Goal: Check status: Check status

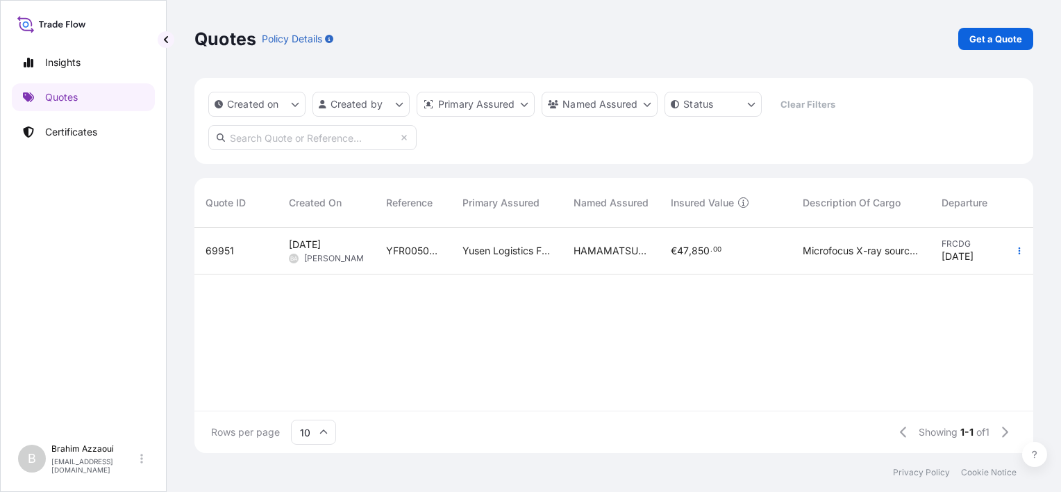
scroll to position [222, 828]
click at [72, 97] on p "Quotes" at bounding box center [61, 97] width 33 height 14
click at [75, 136] on p "Certificates" at bounding box center [71, 132] width 52 height 14
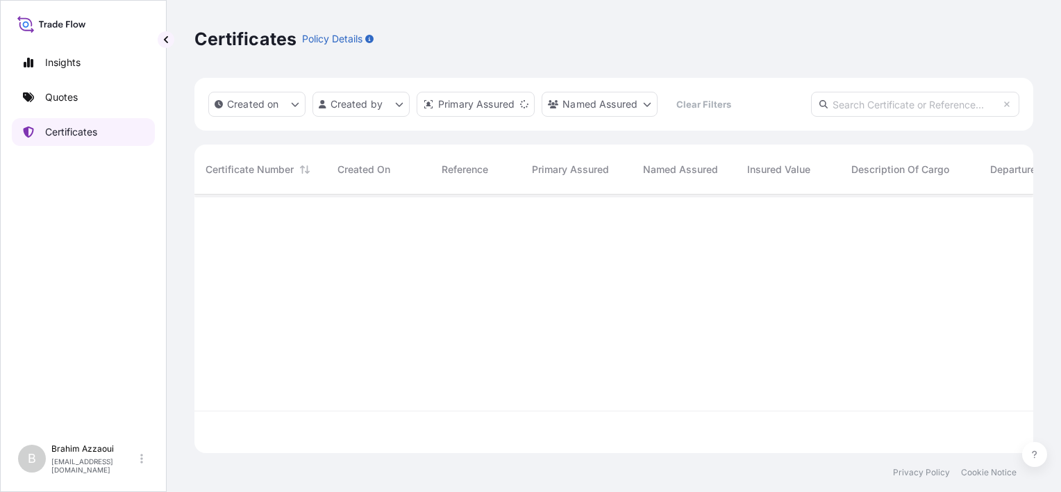
scroll to position [256, 828]
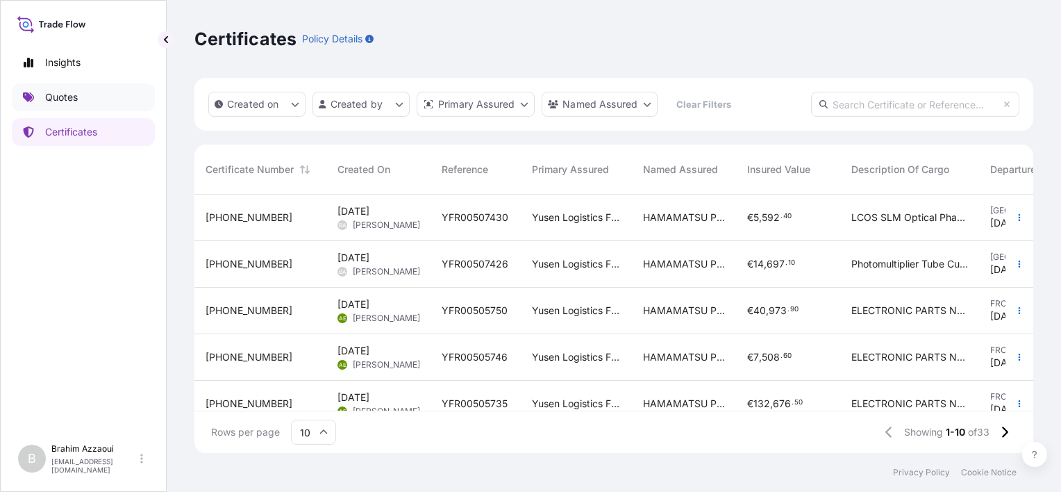
click at [67, 102] on p "Quotes" at bounding box center [61, 97] width 33 height 14
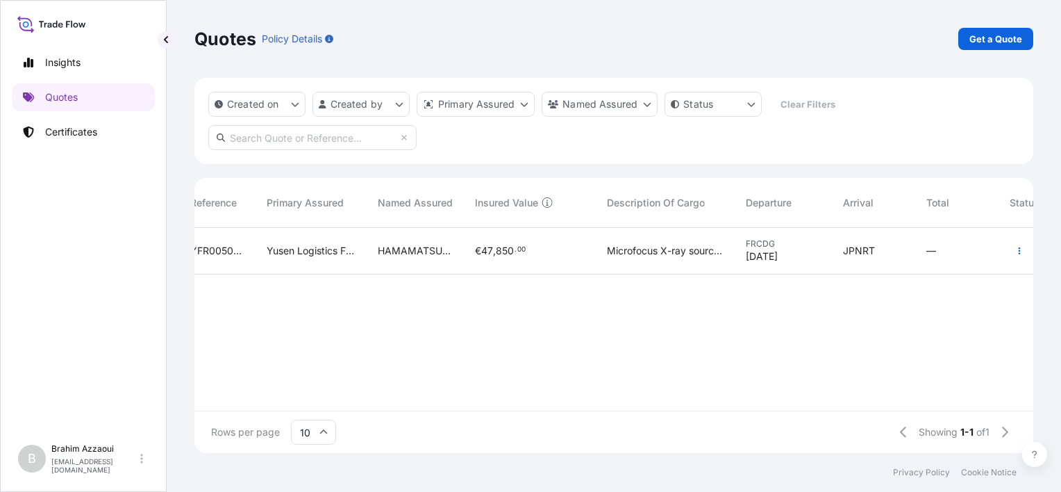
scroll to position [0, 286]
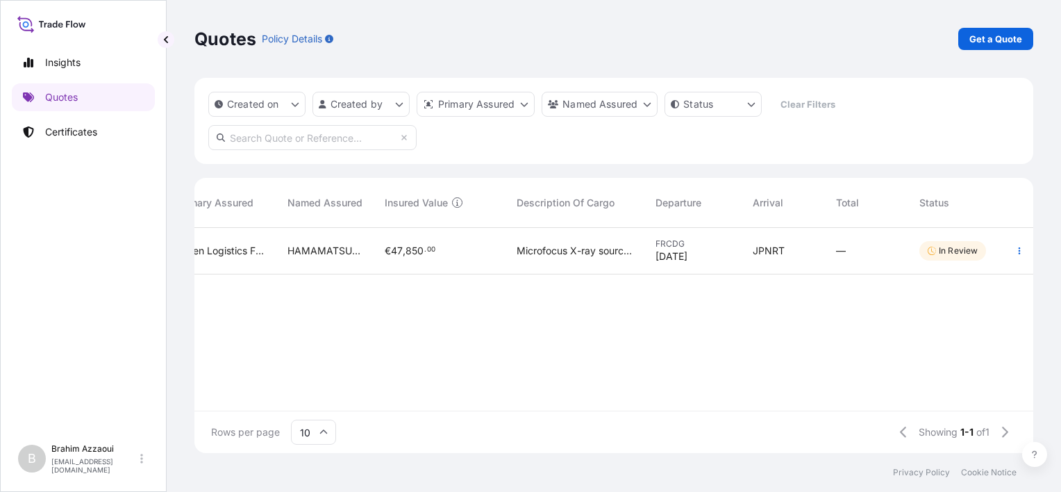
click at [950, 238] on div "In Review" at bounding box center [957, 251] width 97 height 47
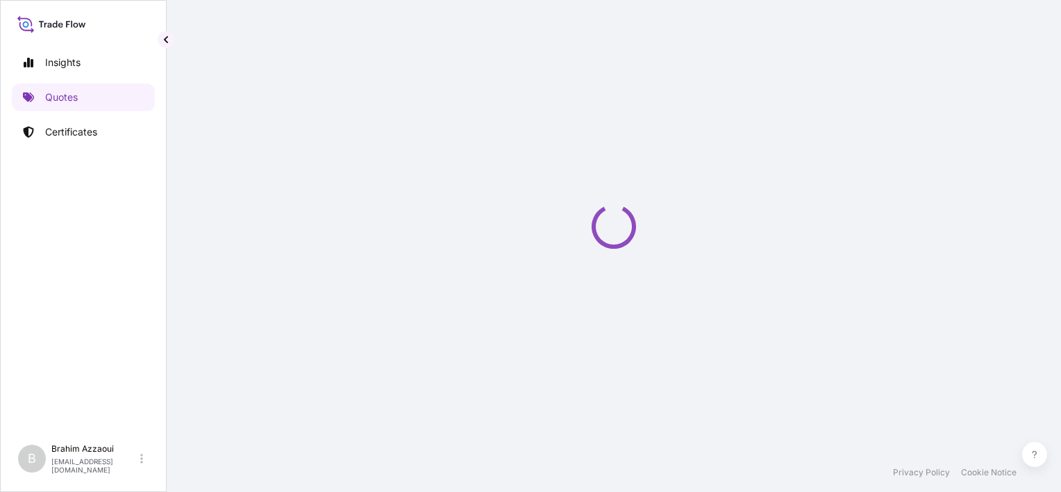
select select "Air"
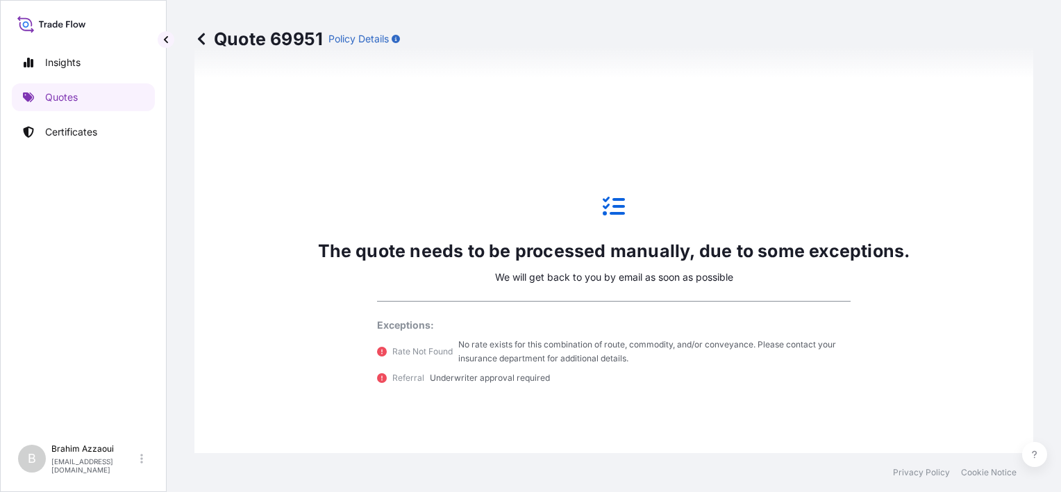
scroll to position [606, 0]
click at [31, 68] on link "Insights" at bounding box center [83, 63] width 143 height 28
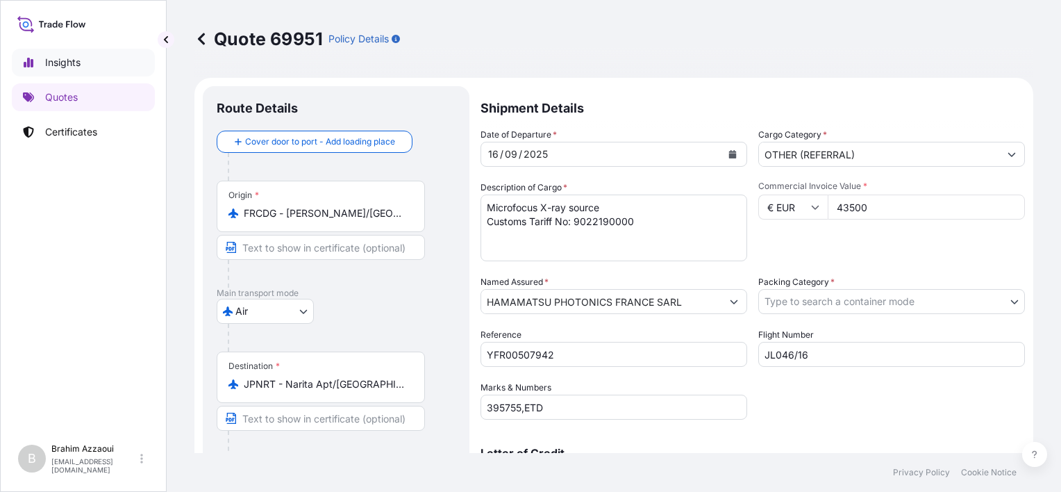
select select "2025"
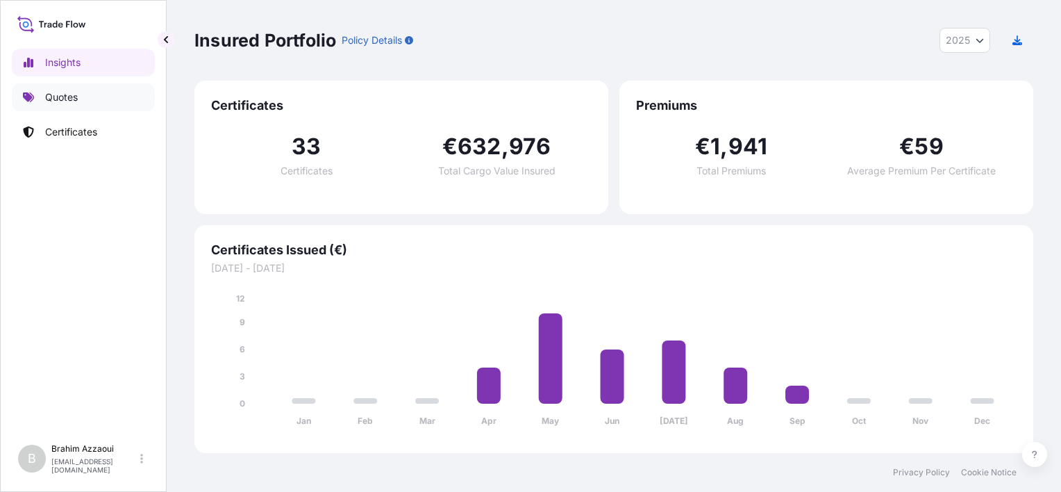
click at [61, 88] on link "Quotes" at bounding box center [83, 97] width 143 height 28
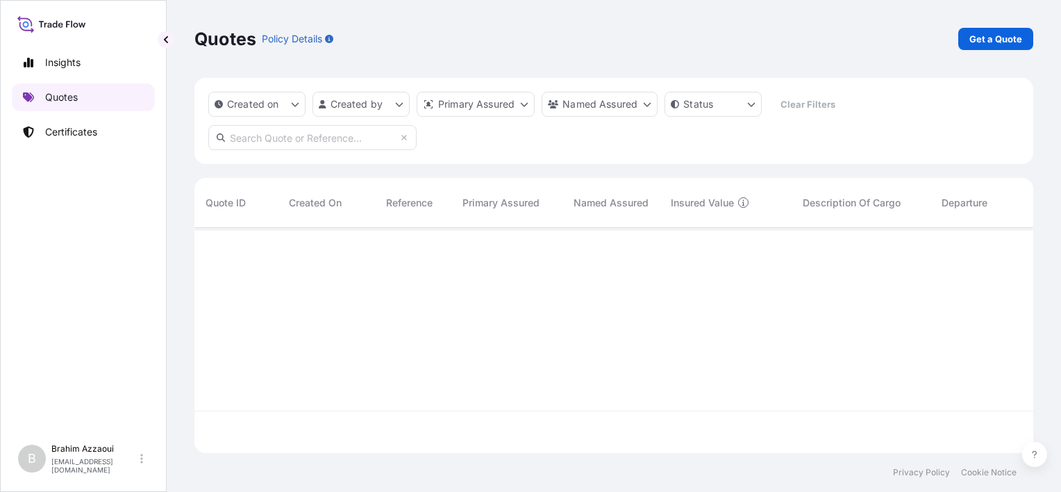
scroll to position [222, 828]
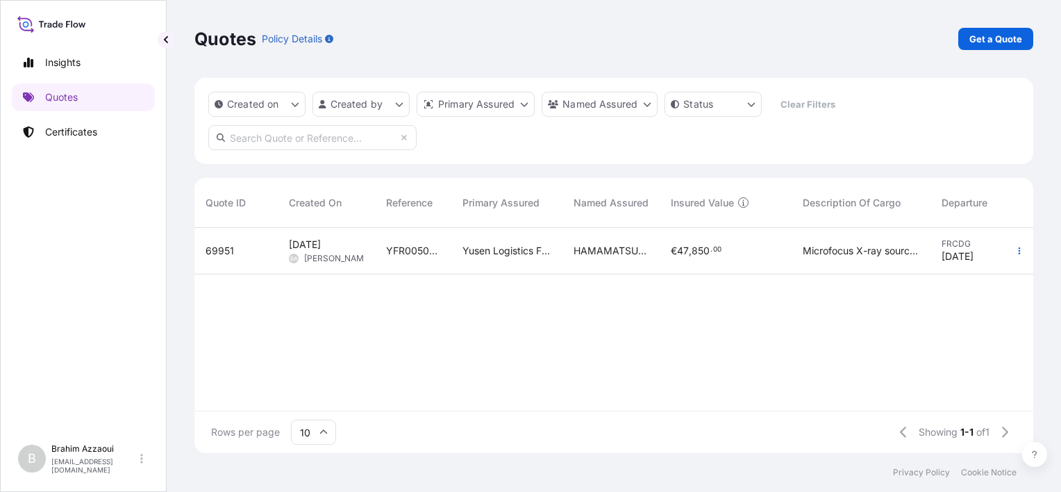
click at [538, 242] on div "Yusen Logistics France - Roissy CDG" at bounding box center [507, 251] width 111 height 47
select select "Air"
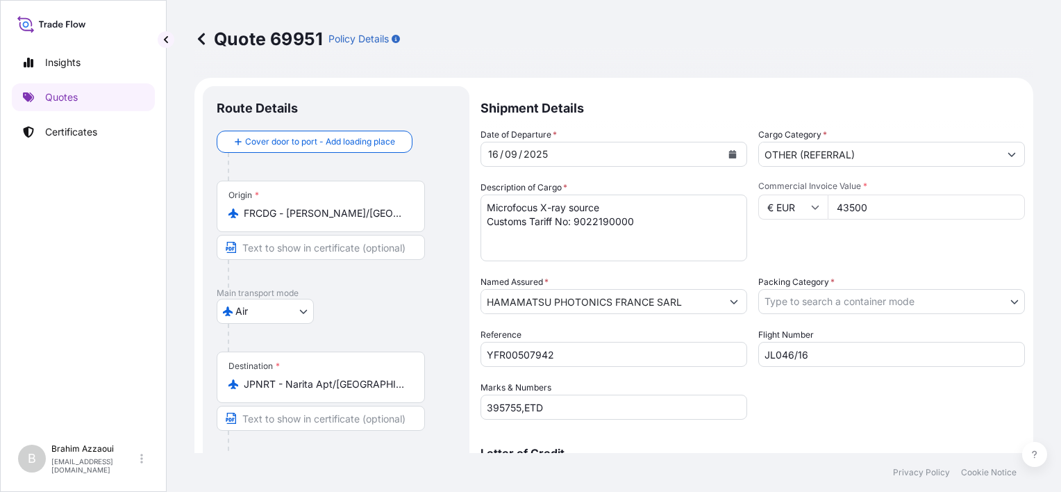
click at [200, 40] on icon at bounding box center [201, 39] width 7 height 12
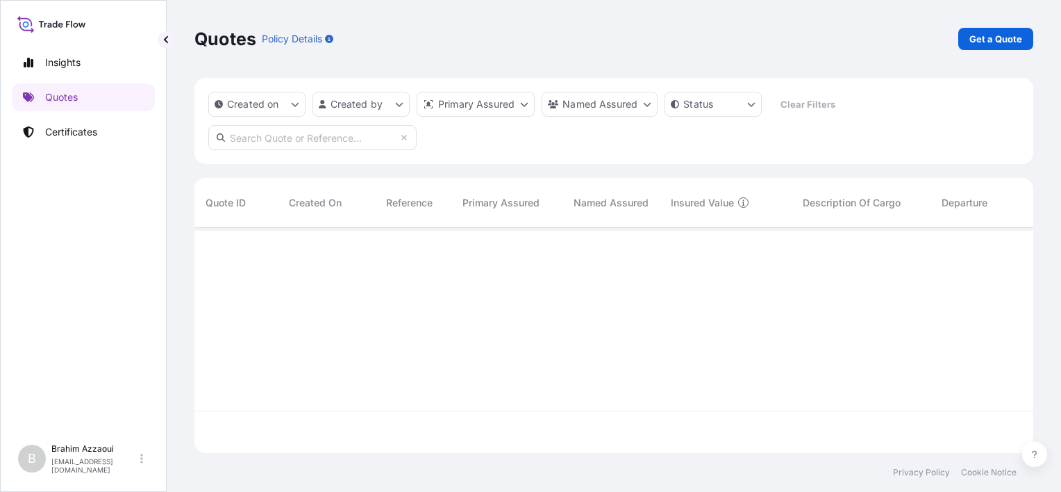
scroll to position [222, 828]
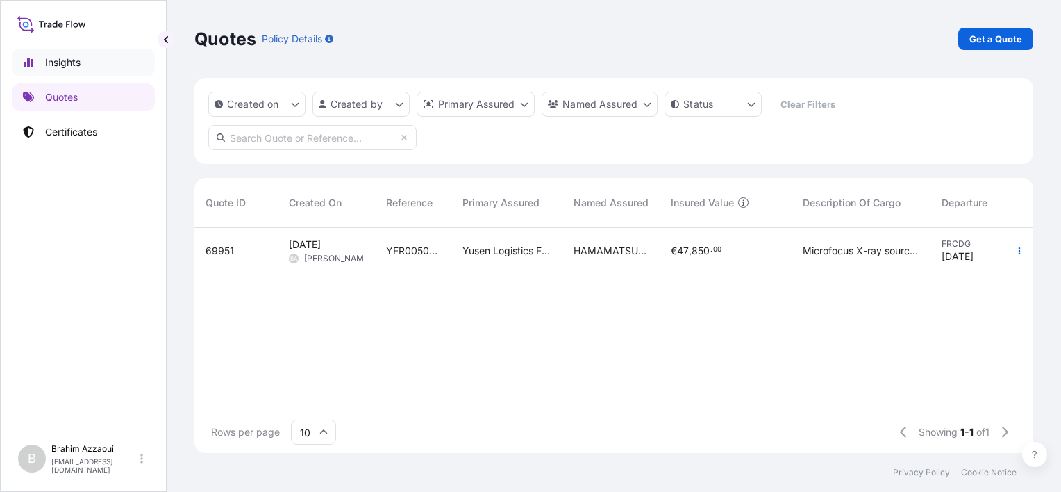
click at [43, 56] on link "Insights" at bounding box center [83, 63] width 143 height 28
select select "2025"
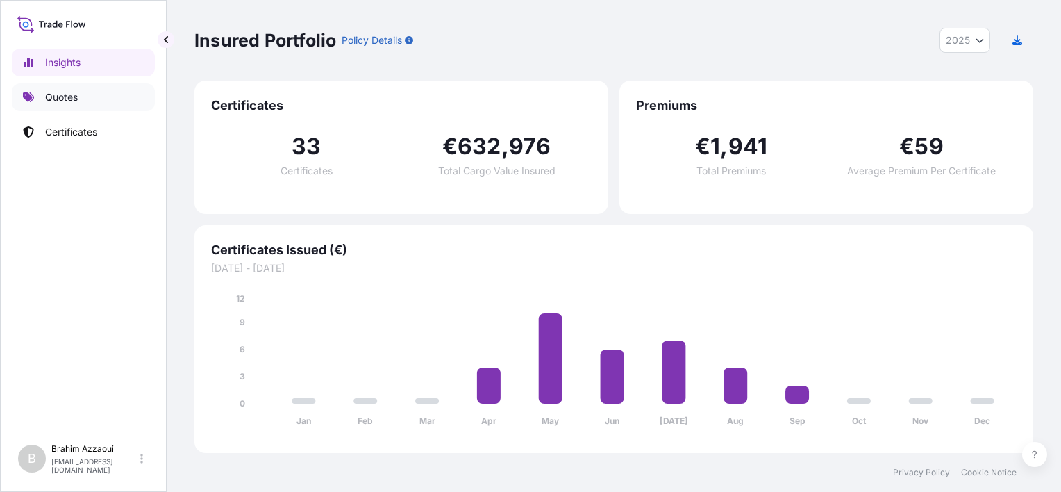
click at [52, 99] on p "Quotes" at bounding box center [61, 97] width 33 height 14
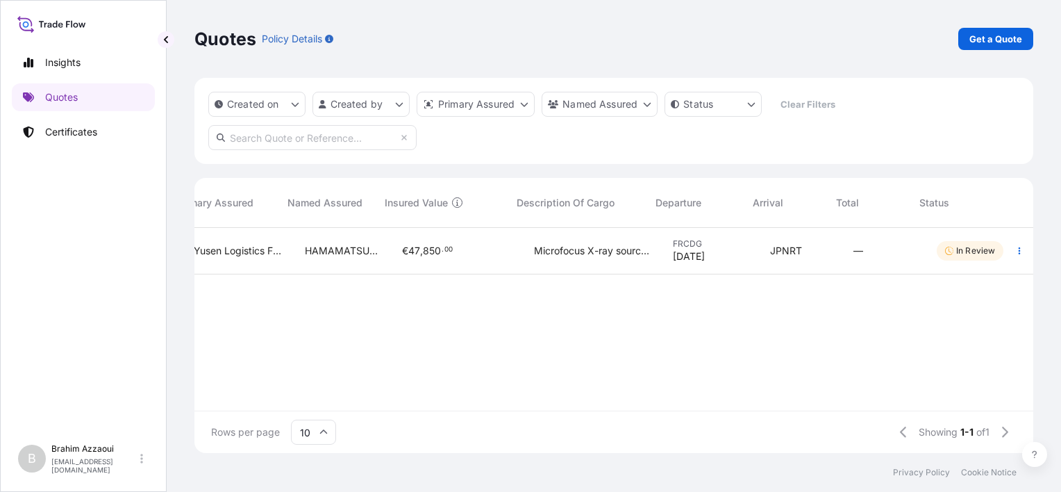
scroll to position [0, 286]
click at [936, 256] on span "In Review" at bounding box center [953, 251] width 50 height 14
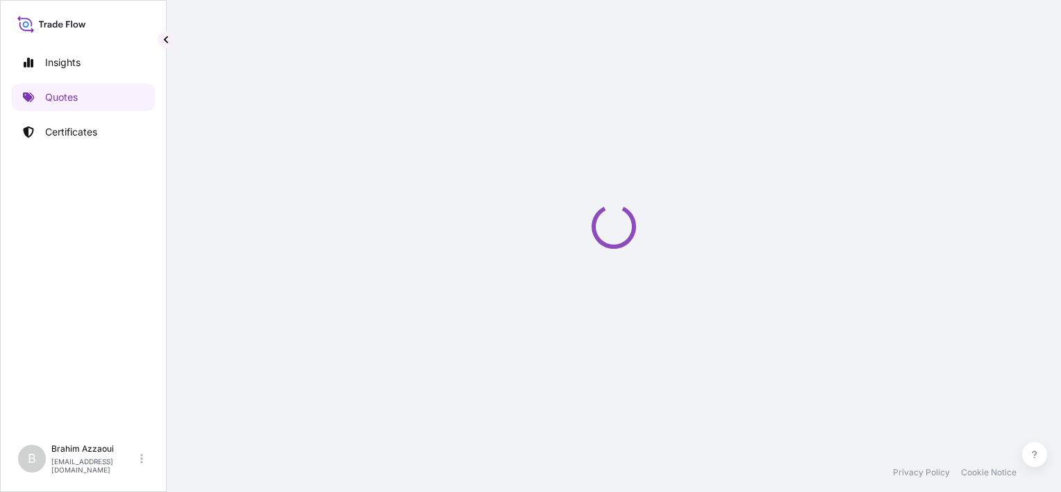
select select "Air"
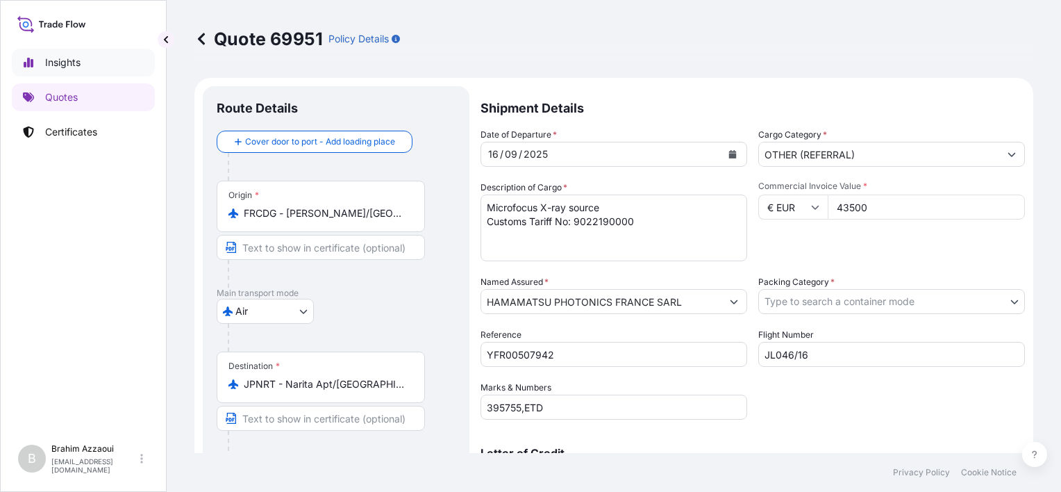
click at [73, 54] on link "Insights" at bounding box center [83, 63] width 143 height 28
select select "2025"
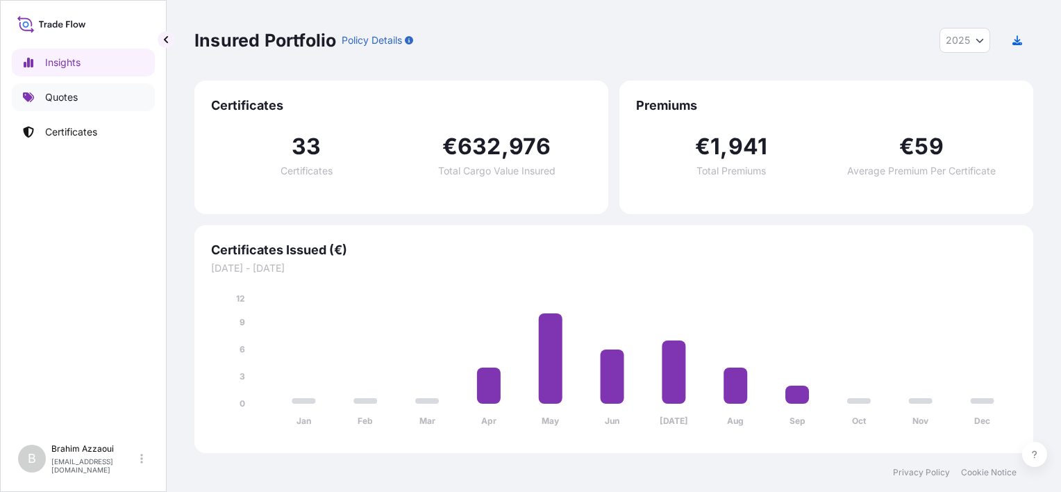
click at [68, 94] on p "Quotes" at bounding box center [61, 97] width 33 height 14
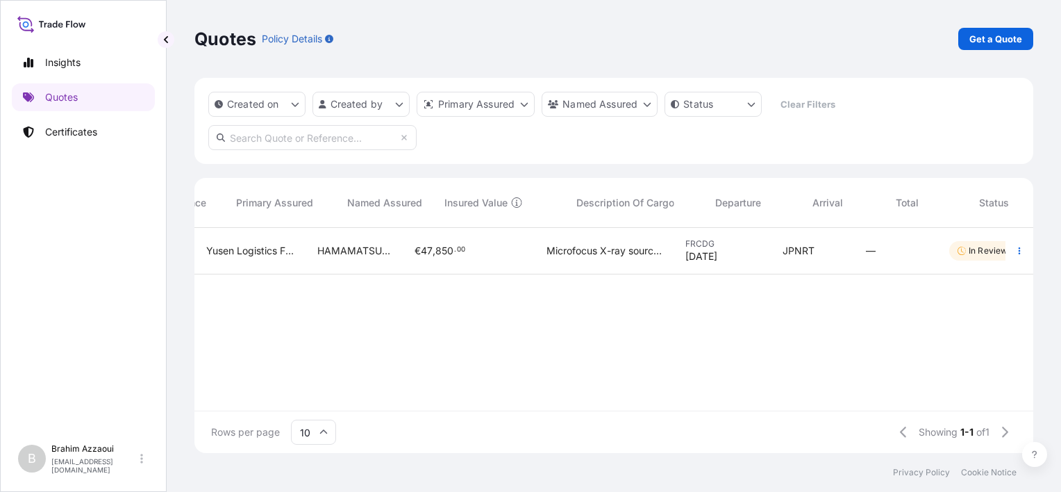
scroll to position [0, 266]
